Goal: Task Accomplishment & Management: Use online tool/utility

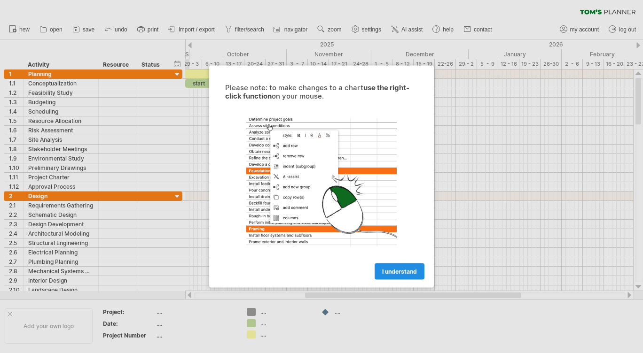
click at [389, 271] on span "I understand" at bounding box center [399, 271] width 35 height 7
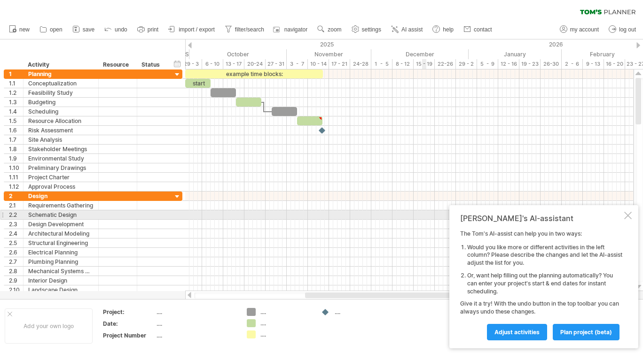
click at [625, 217] on div at bounding box center [628, 216] width 8 height 8
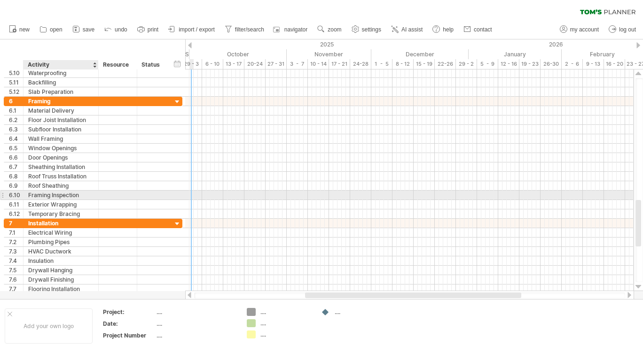
click at [63, 196] on div "Framing Inspection" at bounding box center [60, 195] width 65 height 9
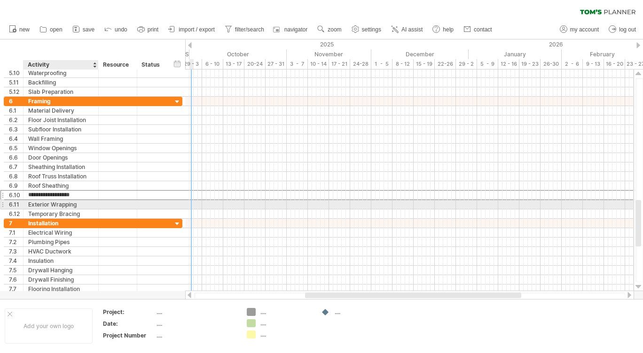
click at [59, 206] on div "Exterior Wrapping" at bounding box center [60, 204] width 65 height 9
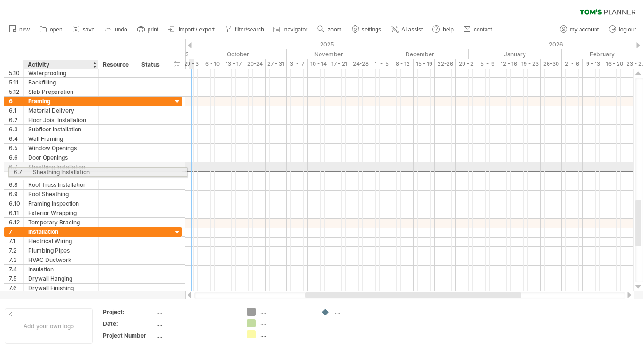
click at [73, 171] on div "Sheathing Installation" at bounding box center [60, 167] width 65 height 9
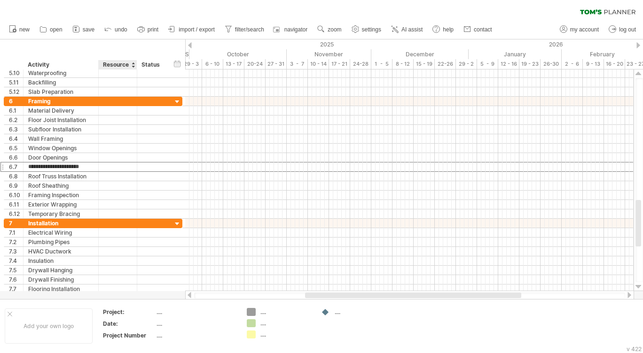
click at [117, 46] on div "hide start/end/duration show start/end/duration ******** Activity ******** Reso…" at bounding box center [92, 54] width 185 height 30
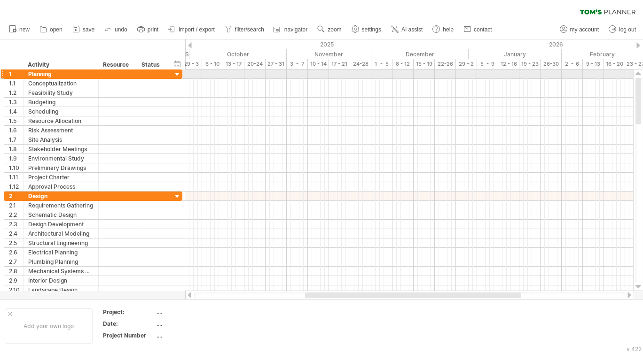
click at [177, 74] on div at bounding box center [177, 74] width 9 height 9
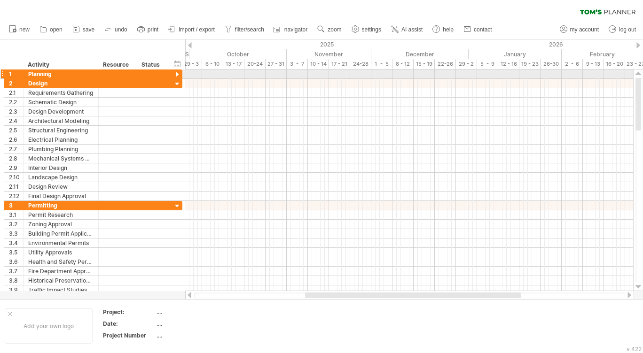
click at [177, 74] on div at bounding box center [177, 74] width 9 height 9
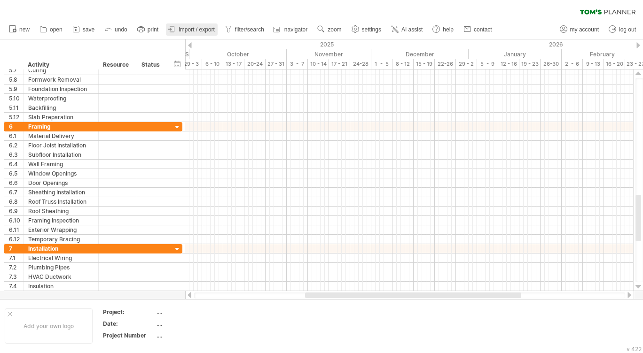
click at [188, 31] on span "import / export" at bounding box center [197, 29] width 36 height 7
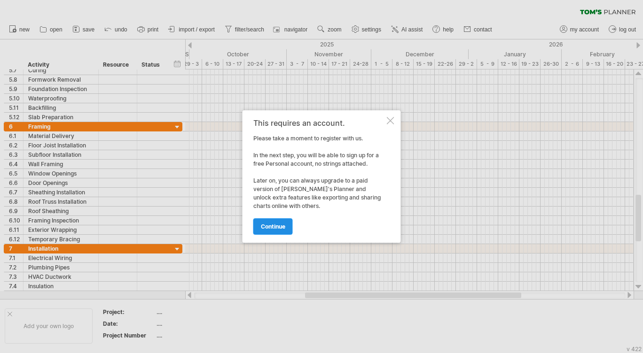
click at [272, 227] on span "continue" at bounding box center [273, 226] width 24 height 7
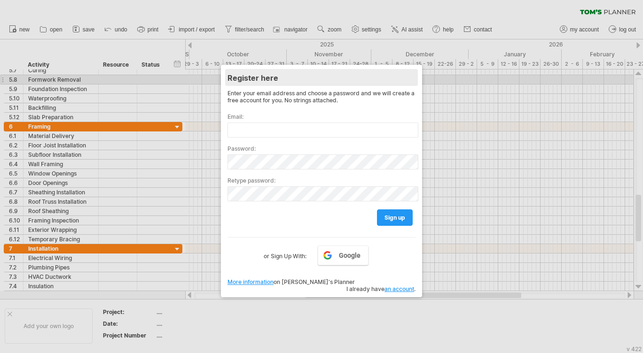
click at [406, 76] on div "Register here" at bounding box center [321, 77] width 188 height 17
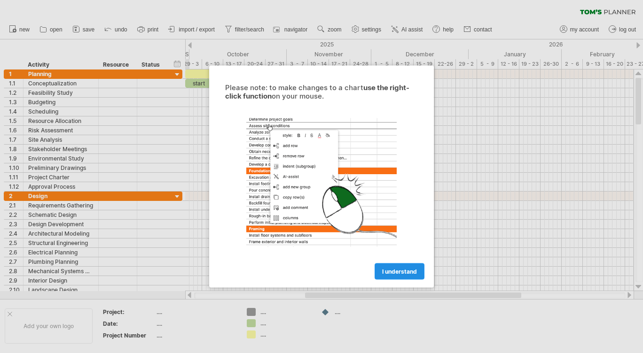
click at [388, 276] on link "I understand" at bounding box center [399, 272] width 50 height 16
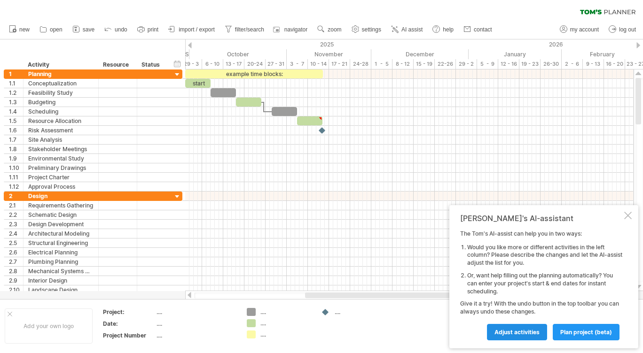
click at [517, 327] on link "Adjust activities" at bounding box center [517, 332] width 60 height 16
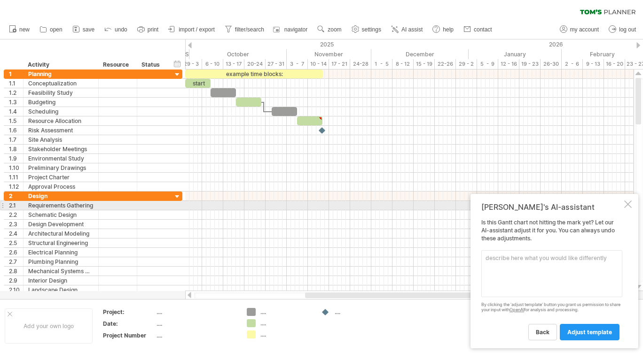
click at [630, 203] on div at bounding box center [628, 205] width 8 height 8
